Goal: Task Accomplishment & Management: Complete application form

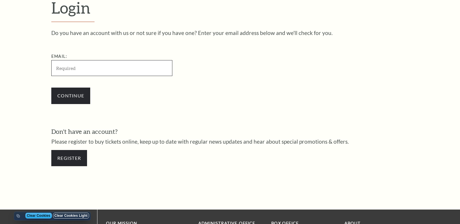
scroll to position [220, 0]
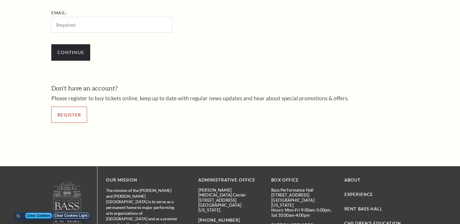
click at [70, 115] on link "Register" at bounding box center [69, 114] width 36 height 16
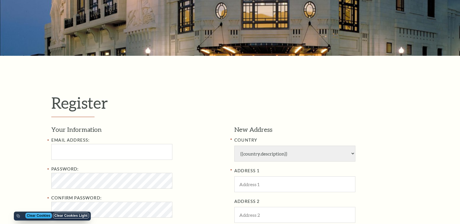
select select "1"
select select "TX"
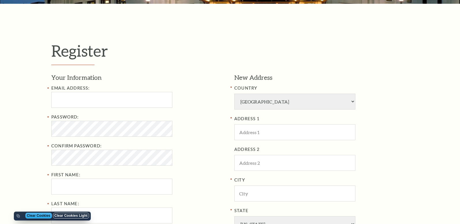
scroll to position [144, 0]
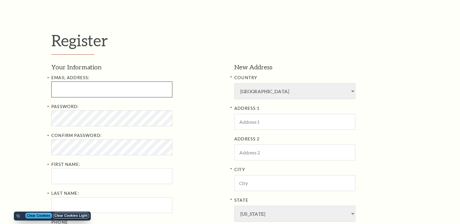
click at [107, 87] on input "text" at bounding box center [111, 89] width 121 height 16
paste input "artasiaclark1987@innovateclearview.com"
type input "artasiaclark1987@innovateclearview.com"
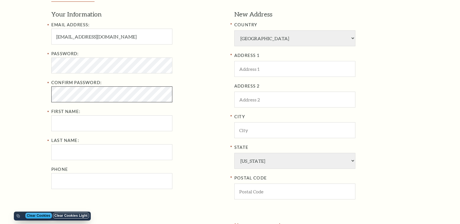
scroll to position [202, 0]
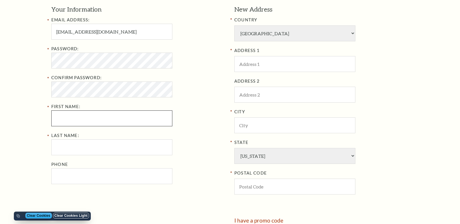
click at [88, 119] on input "First Name:" at bounding box center [111, 118] width 121 height 16
paste input "Artasia Clark"
click at [126, 120] on input "Artasia Clark" at bounding box center [111, 118] width 121 height 16
type input "Artasia Clark"
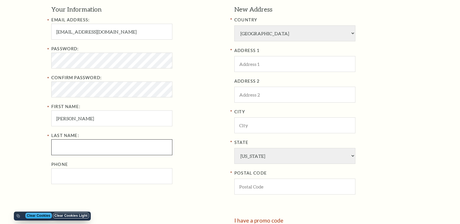
click at [103, 149] on input "Last Name:" at bounding box center [111, 147] width 121 height 16
paste input "Clark"
type input "Clark"
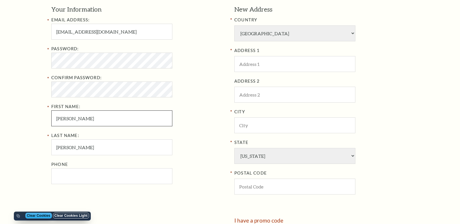
click at [123, 117] on input "Artasia Clark" at bounding box center [111, 118] width 121 height 16
type input "Artasia"
click at [156, 35] on input "artasiaclark1987@innovateclearview.com" at bounding box center [111, 32] width 121 height 16
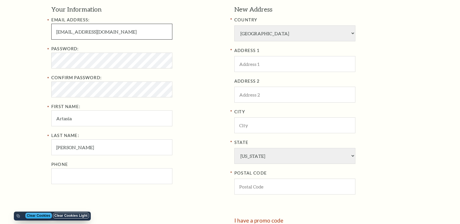
click at [156, 35] on input "artasiaclark1987@innovateclearview.com" at bounding box center [111, 32] width 121 height 16
click at [269, 63] on input "text" at bounding box center [295, 64] width 121 height 16
paste input "6103 Devonshire Cove"
type input "6103 Devonshire Cove"
click at [273, 125] on input "text" at bounding box center [295, 125] width 121 height 16
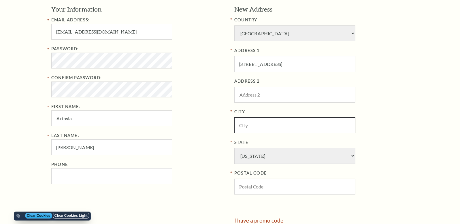
paste input "Austin"
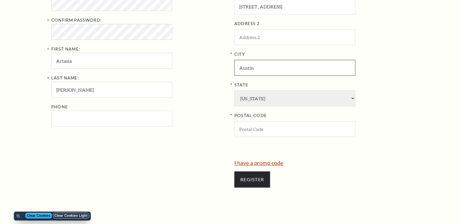
scroll to position [260, 0]
type input "Austin"
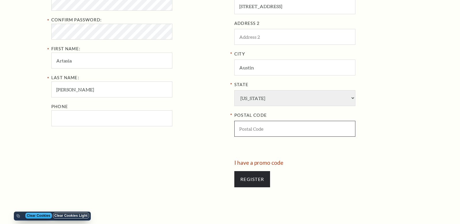
click at [266, 136] on input "text" at bounding box center [295, 129] width 121 height 16
paste input "78723"
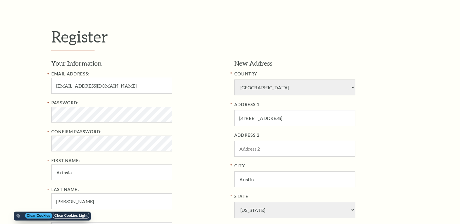
scroll to position [144, 0]
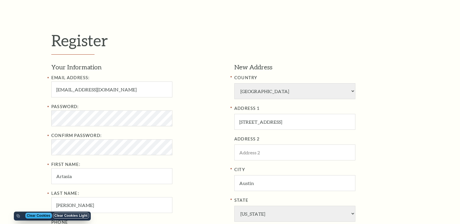
type input "78723"
click at [160, 91] on input "artasiaclark1987@innovateclearview.com" at bounding box center [111, 89] width 121 height 16
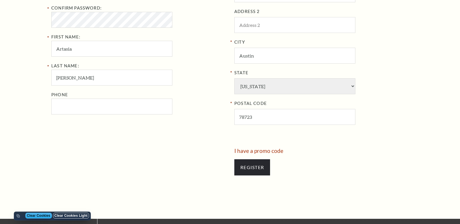
scroll to position [231, 0]
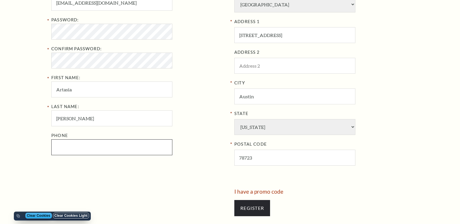
click at [90, 146] on input "Phone" at bounding box center [111, 147] width 121 height 16
paste input "2086719850"
type input "208-671-9850"
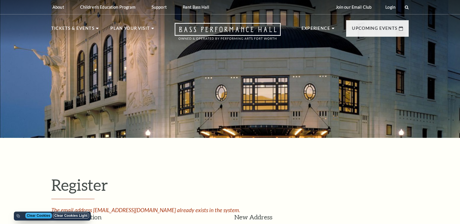
select select "1"
select select "TX"
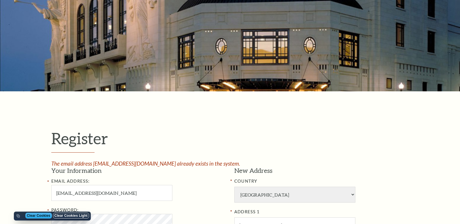
scroll to position [87, 0]
